Goal: Obtain resource: Obtain resource

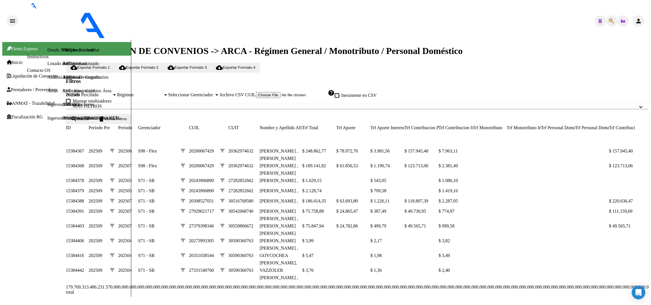
click at [109, 92] on div "202509" at bounding box center [89, 94] width 46 height 5
click at [163, 92] on span "Régimen" at bounding box center [140, 94] width 46 height 5
click at [214, 92] on span "Seleccionar Gerenciador" at bounding box center [191, 94] width 46 height 5
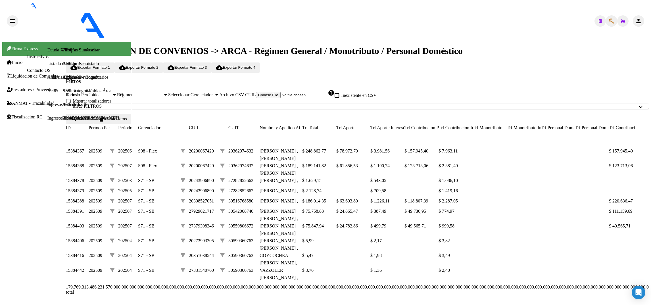
click at [93, 120] on button "search Buscar" at bounding box center [80, 119] width 28 height 10
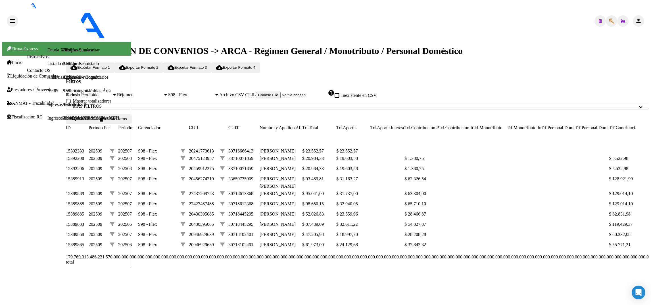
scroll to position [36, 0]
click at [651, 295] on div at bounding box center [652, 167] width 1 height 255
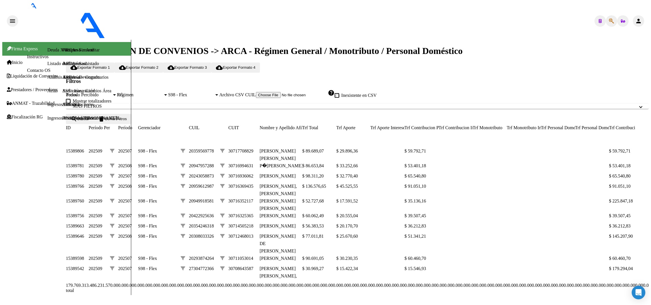
scroll to position [33, 0]
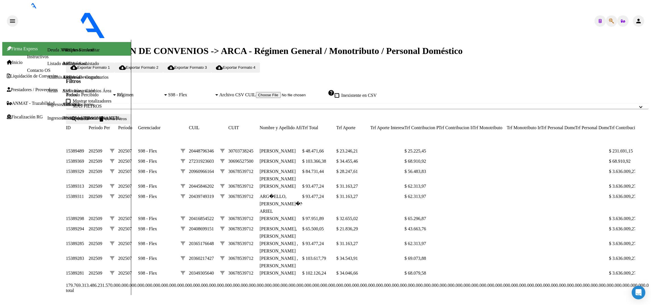
scroll to position [36, 0]
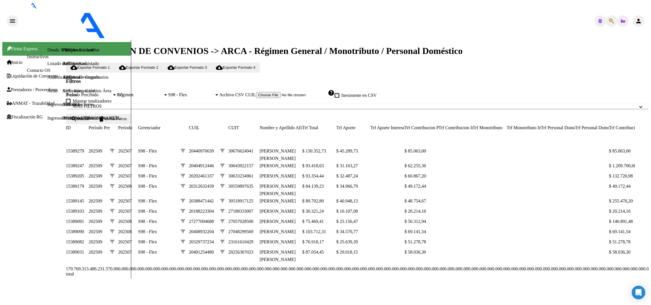
click at [621, 278] on div "179.769.313.486.231.570.000.000.000.000.000.000.000.000.000.000.000.000.000.000…" at bounding box center [357, 272] width 583 height 14
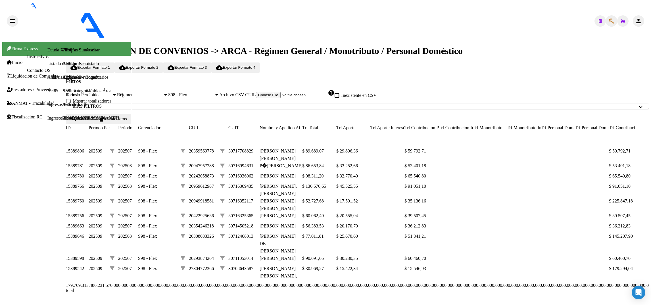
scroll to position [33, 0]
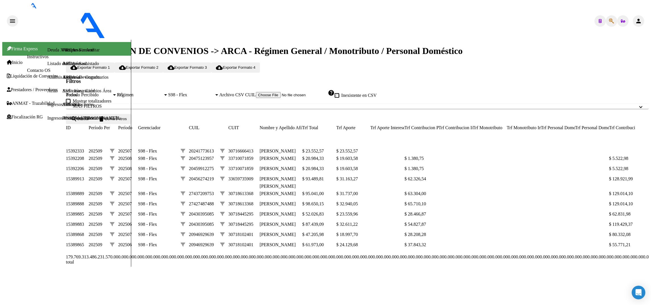
scroll to position [36, 0]
drag, startPoint x: 649, startPoint y: 63, endPoint x: 648, endPoint y: 53, distance: 10.3
click at [647, 50] on div "LIQUIDACION DE CONVENIOS -> ARCA - Régimen General / Monotributo / Personal Dom…" at bounding box center [357, 156] width 583 height 221
click at [649, 46] on div "LIQUIDACION DE CONVENIOS -> ARCA - Régimen General / Monotributo / Personal Dom…" at bounding box center [357, 156] width 583 height 221
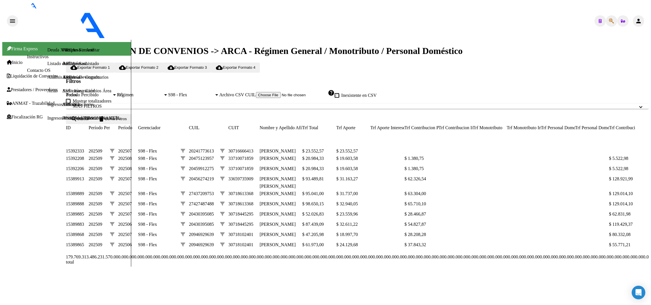
scroll to position [11, 0]
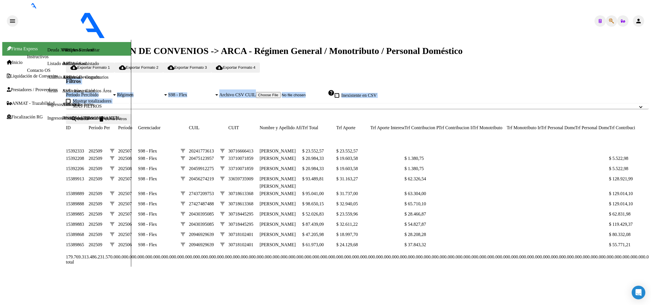
click at [465, 63] on div "cloud_download Exportar Formato 1 cloud_download Exportar Formato 2 cloud_downl…" at bounding box center [357, 68] width 583 height 10
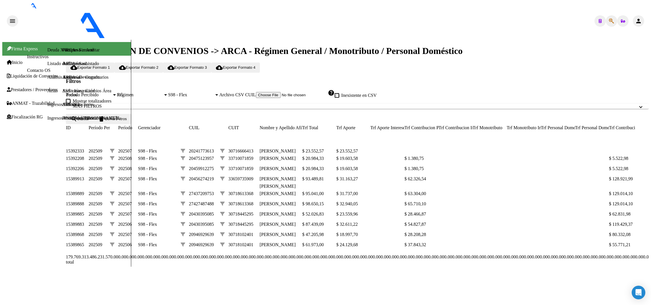
click at [159, 65] on span "cloud_download Exportar Formato 2" at bounding box center [139, 67] width 40 height 4
